Goal: Information Seeking & Learning: Learn about a topic

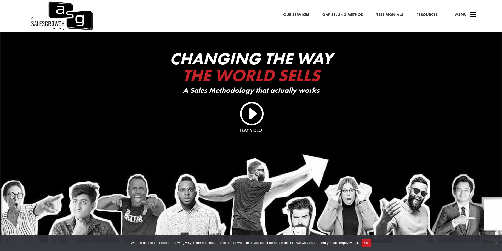
click at [471, 11] on span "a" at bounding box center [473, 15] width 10 height 10
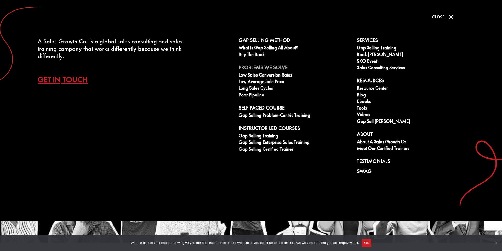
drag, startPoint x: 437, startPoint y: 16, endPoint x: 321, endPoint y: 31, distance: 116.9
click at [436, 16] on span "Close" at bounding box center [438, 16] width 12 height 5
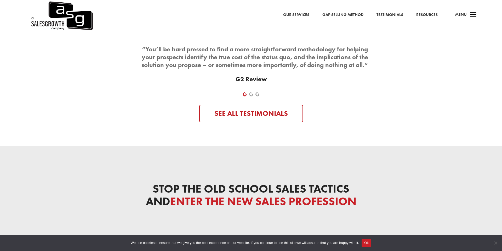
scroll to position [2467, 0]
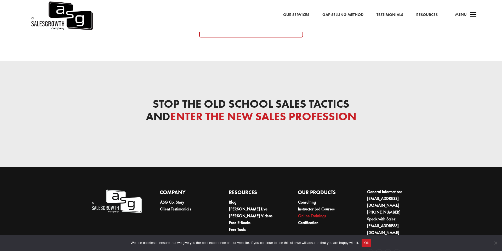
click at [316, 213] on link "Online Trainings" at bounding box center [312, 215] width 28 height 5
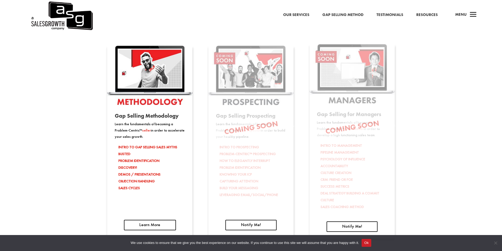
scroll to position [838, 0]
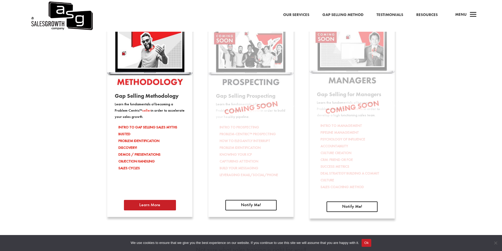
click at [153, 207] on link "Learn More" at bounding box center [150, 205] width 52 height 10
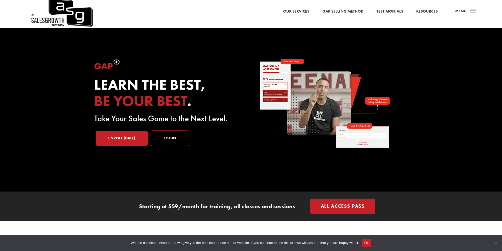
scroll to position [4, 0]
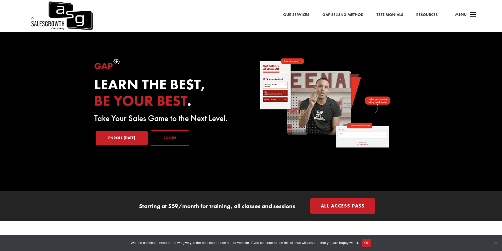
click at [172, 136] on link "Login" at bounding box center [170, 138] width 39 height 16
